Goal: Information Seeking & Learning: Learn about a topic

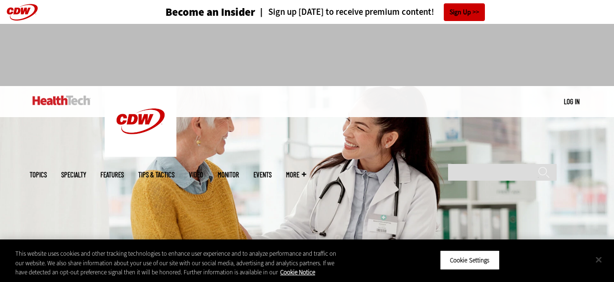
click at [597, 260] on button "Close" at bounding box center [598, 259] width 21 height 21
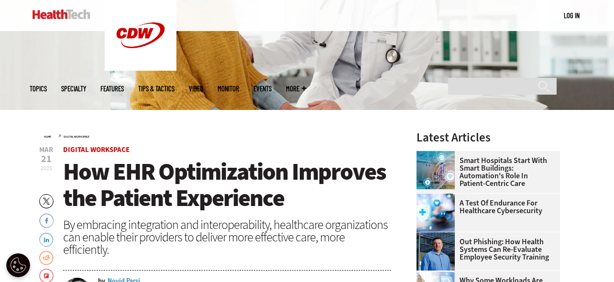
scroll to position [191, 0]
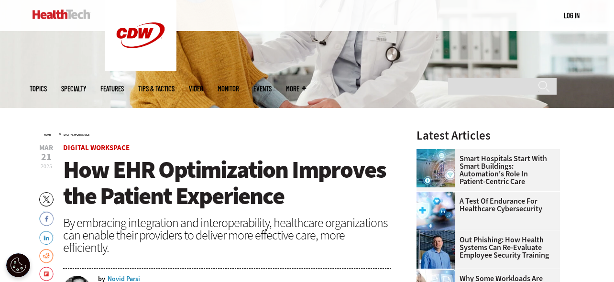
click at [331, 193] on h1 "How EHR Optimization Improves the Patient Experience" at bounding box center [227, 183] width 328 height 53
drag, startPoint x: 305, startPoint y: 200, endPoint x: 316, endPoint y: 194, distance: 12.6
click at [306, 200] on h1 "How EHR Optimization Improves the Patient Experience" at bounding box center [227, 183] width 328 height 53
click at [168, 276] on div "by Novid Parsi" at bounding box center [244, 279] width 293 height 7
click at [109, 166] on span "How EHR Optimization Improves the Patient Experience" at bounding box center [224, 183] width 323 height 58
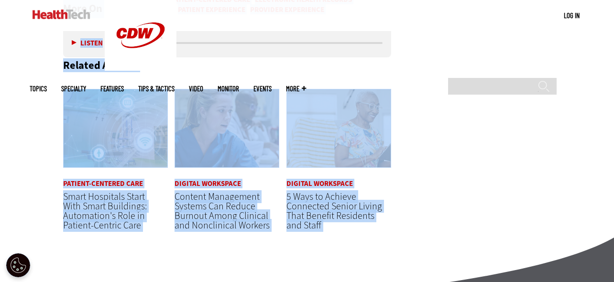
scroll to position [1888, 0]
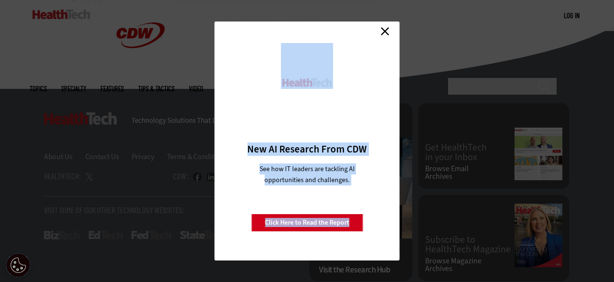
drag, startPoint x: 64, startPoint y: 167, endPoint x: 173, endPoint y: 94, distance: 131.1
click at [386, 29] on link "Close" at bounding box center [385, 31] width 14 height 14
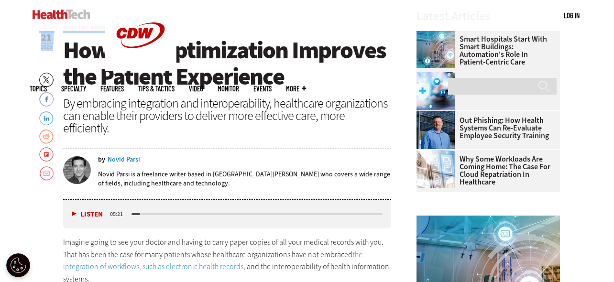
scroll to position [310, 0]
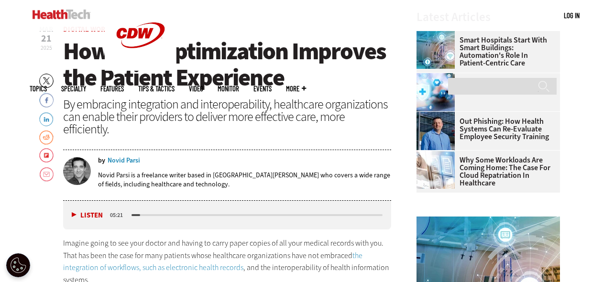
click at [166, 110] on div "By embracing integration and interoperability, healthcare organizations can ena…" at bounding box center [227, 116] width 328 height 37
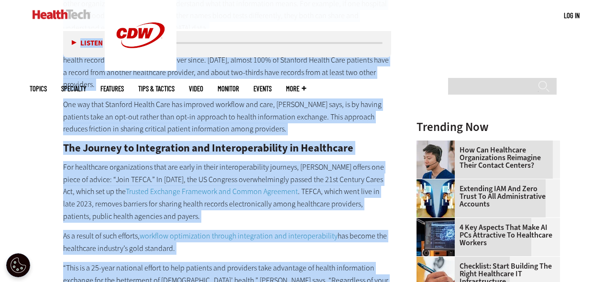
scroll to position [1253, 0]
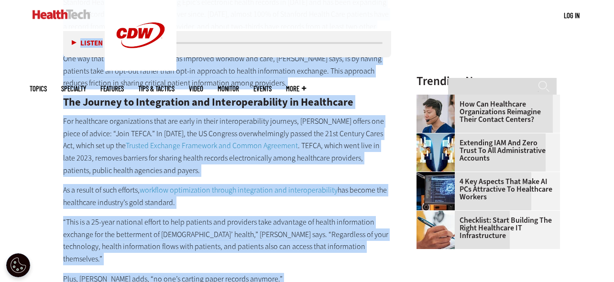
drag, startPoint x: 66, startPoint y: 148, endPoint x: 254, endPoint y: 251, distance: 214.5
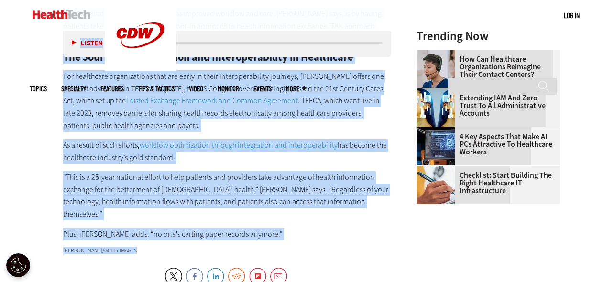
scroll to position [1301, 0]
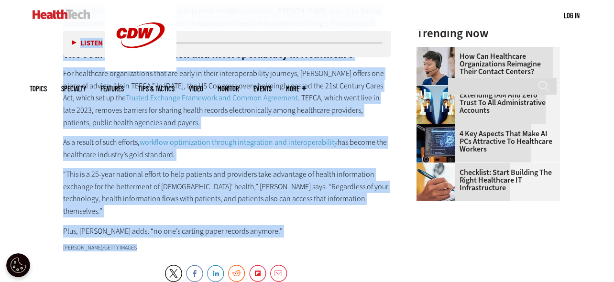
click at [317, 168] on p "“This is a 25-year national effort to help patients and providers take advantag…" at bounding box center [227, 192] width 328 height 49
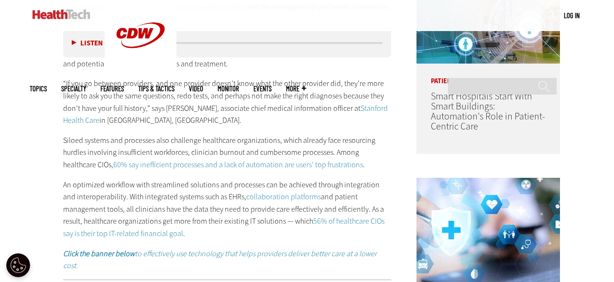
scroll to position [574, 0]
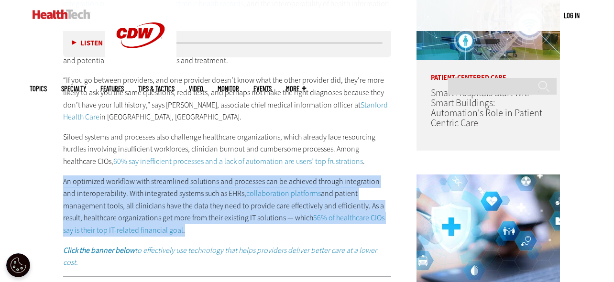
drag, startPoint x: 63, startPoint y: 168, endPoint x: 188, endPoint y: 214, distance: 132.4
click at [188, 214] on p "An optimized workflow with streamlined solutions and processes can be achieved …" at bounding box center [227, 206] width 328 height 61
copy p "An optimized workflow with streamlined solutions and processes can be achieved …"
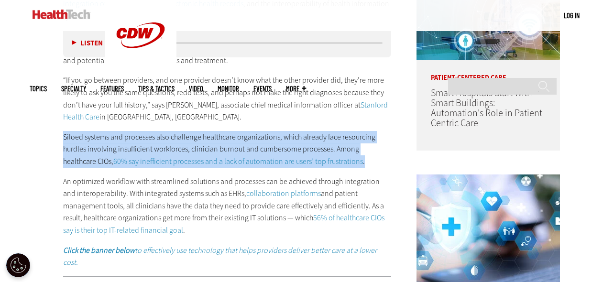
drag, startPoint x: 64, startPoint y: 126, endPoint x: 331, endPoint y: 147, distance: 268.3
click at [331, 147] on p "Siloed systems and processes also challenge healthcare organizations, which alr…" at bounding box center [227, 149] width 328 height 37
copy p "Siloed systems and processes also challenge healthcare organizations, which alr…"
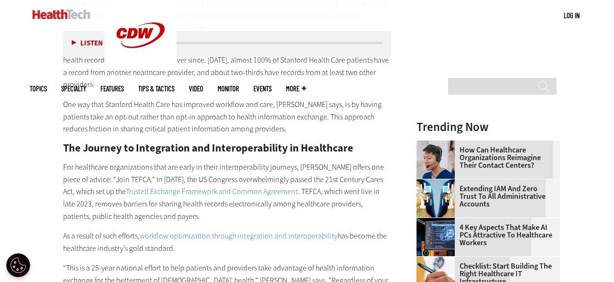
scroll to position [1244, 0]
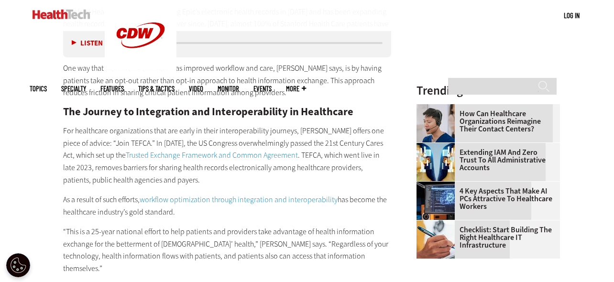
drag, startPoint x: 60, startPoint y: 174, endPoint x: 178, endPoint y: 187, distance: 118.9
drag, startPoint x: 62, startPoint y: 103, endPoint x: 175, endPoint y: 189, distance: 141.3
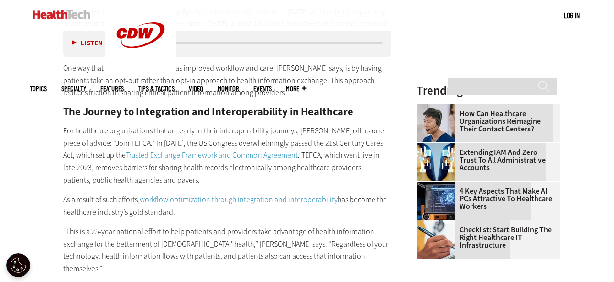
copy div "For healthcare organizations that are early in their interoperability journeys,…"
